Goal: Task Accomplishment & Management: Manage account settings

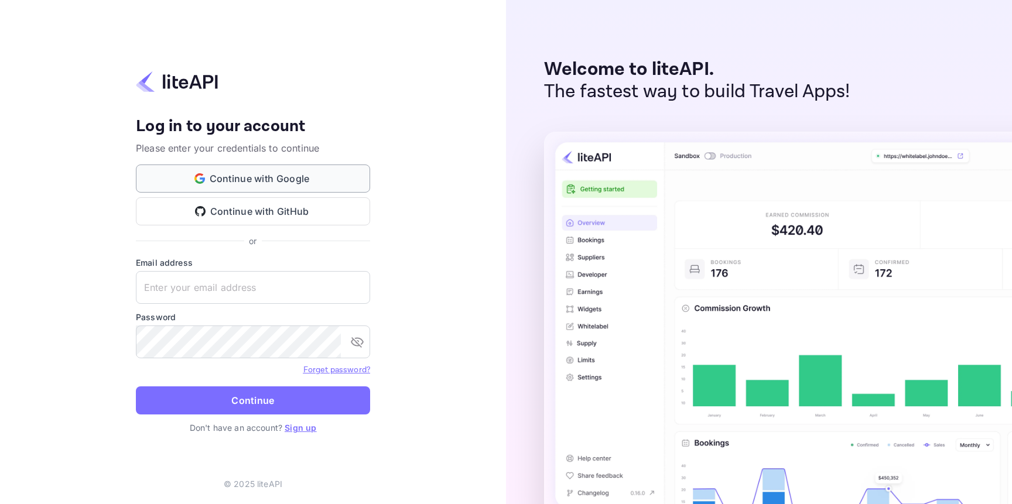
click at [296, 178] on button "Continue with Google" at bounding box center [253, 179] width 234 height 28
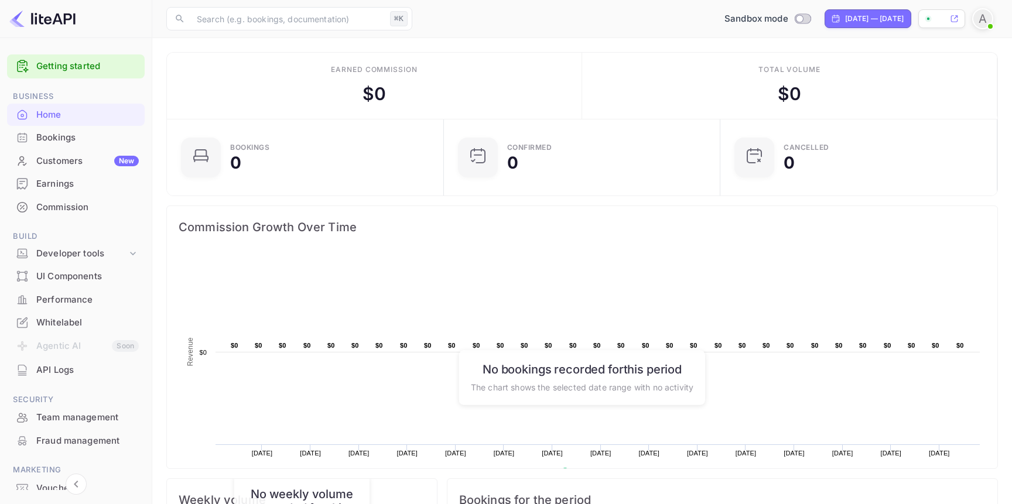
click at [940, 22] on div at bounding box center [936, 18] width 23 height 7
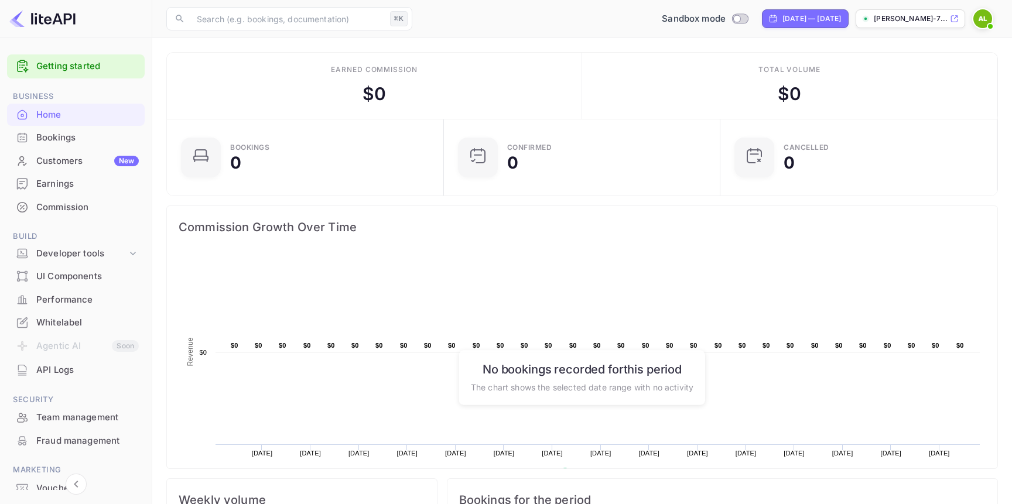
scroll to position [1, 1]
click at [922, 23] on p "[PERSON_NAME]-7..." at bounding box center [911, 18] width 74 height 11
